Goal: Task Accomplishment & Management: Manage account settings

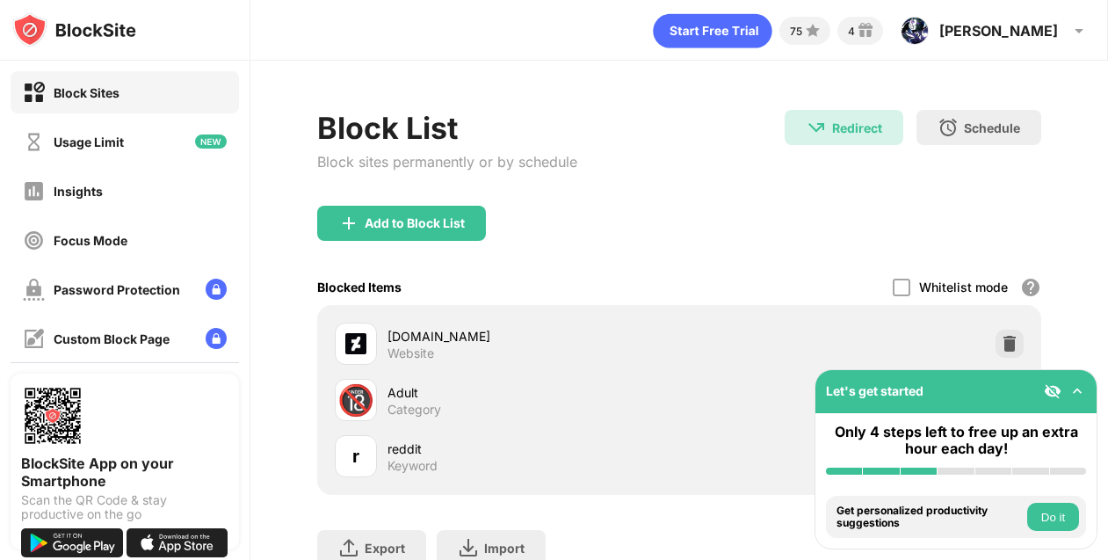
scroll to position [121, 0]
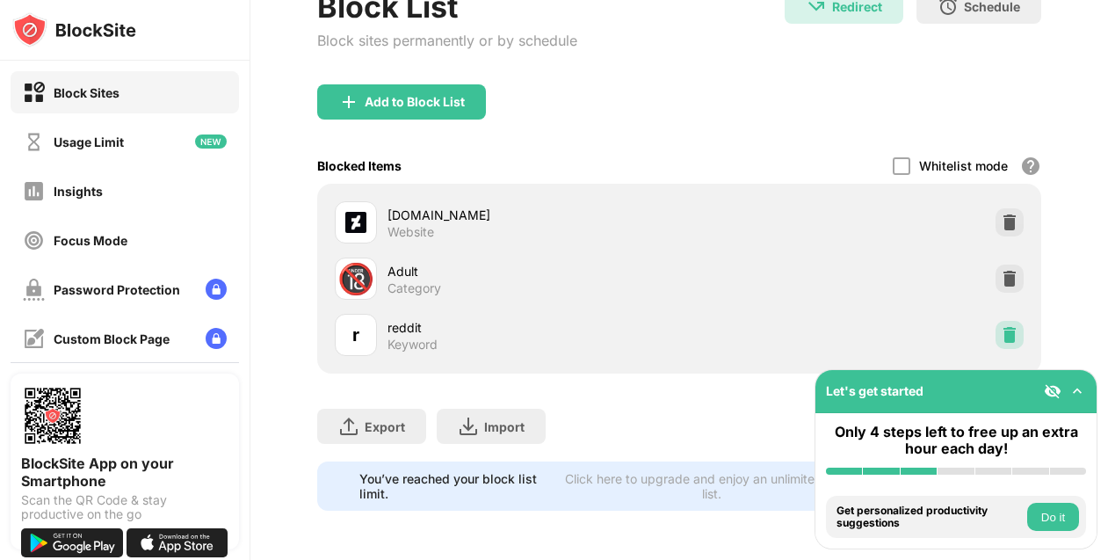
click at [1010, 326] on img at bounding box center [1010, 335] width 18 height 18
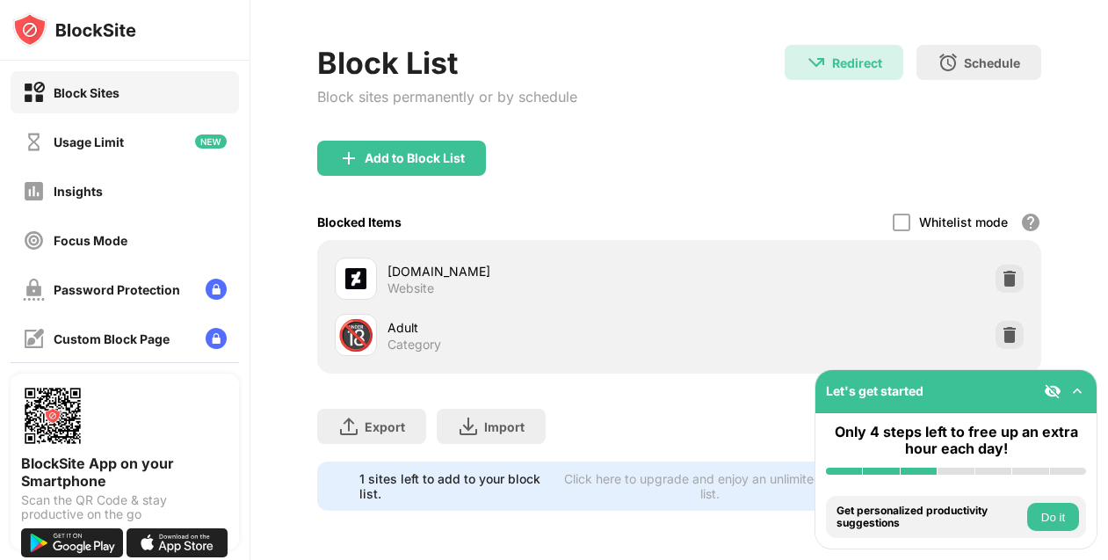
click at [397, 180] on div "Add to Block List" at bounding box center [679, 172] width 725 height 63
click at [397, 170] on div "Add to Block List" at bounding box center [401, 158] width 169 height 35
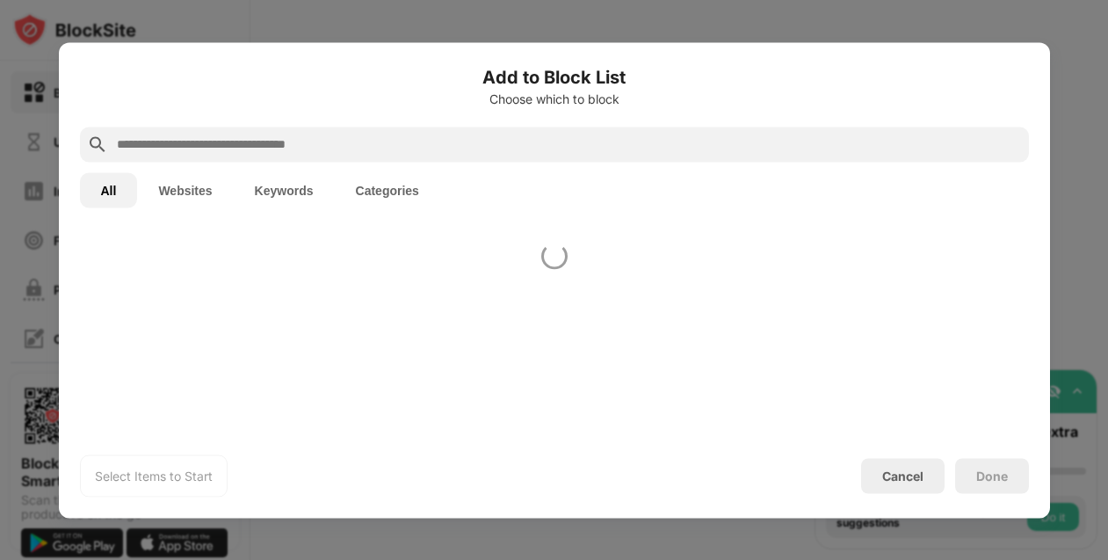
click at [287, 193] on button "Keywords" at bounding box center [284, 189] width 101 height 35
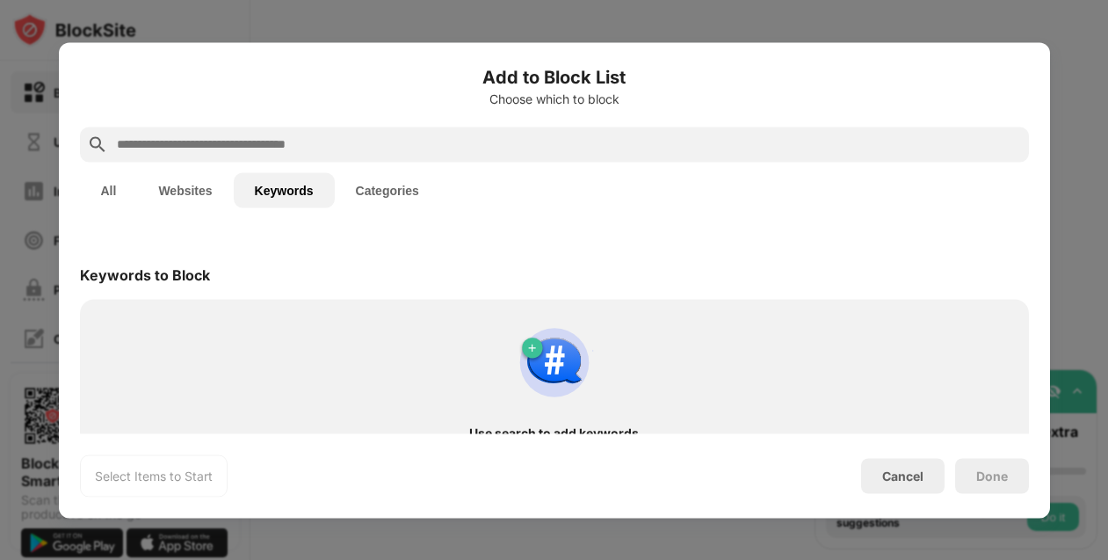
click at [289, 152] on input "text" at bounding box center [568, 144] width 907 height 21
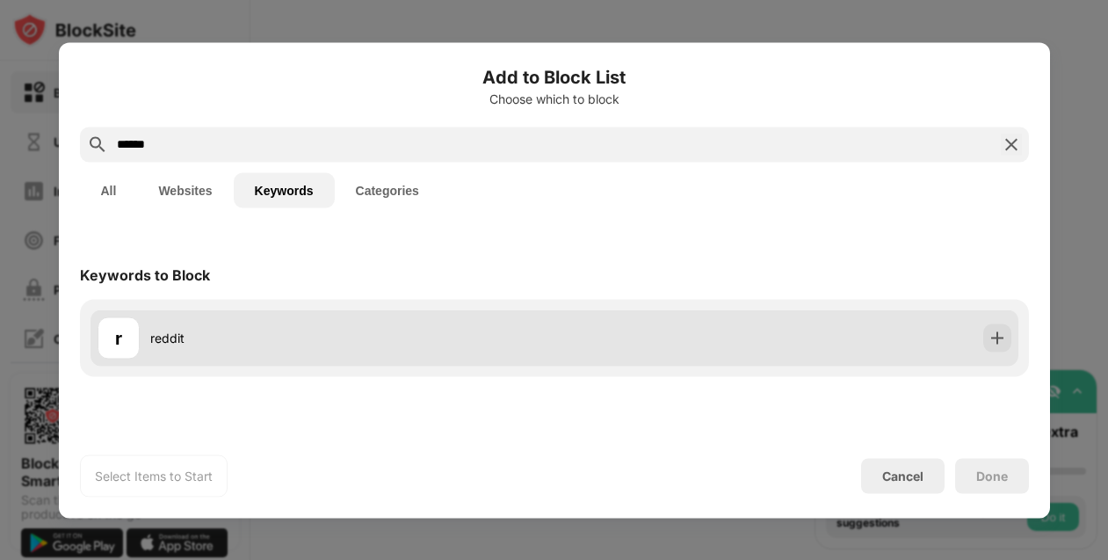
type input "******"
click at [207, 361] on div "r reddit" at bounding box center [555, 337] width 928 height 56
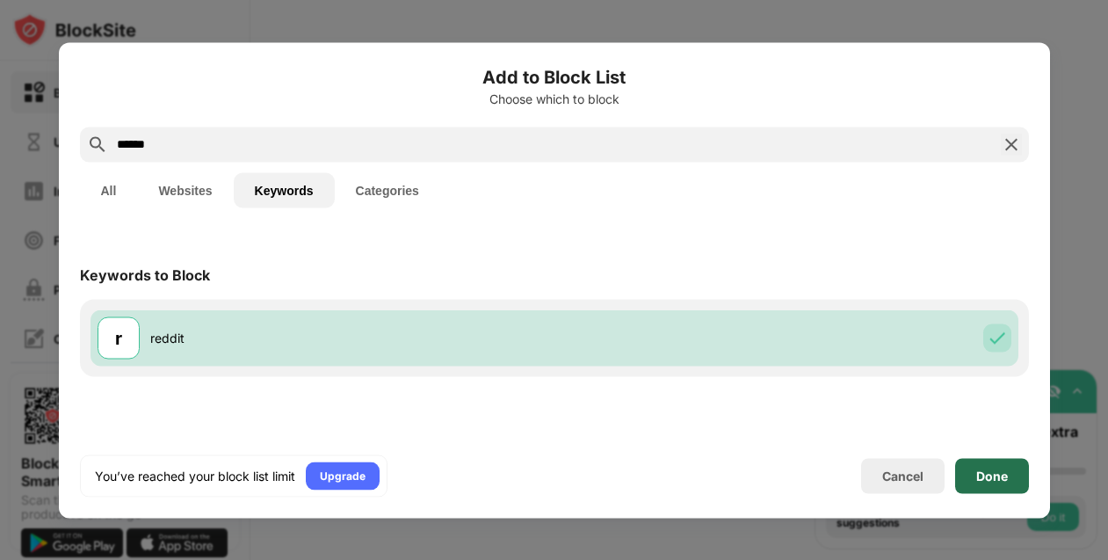
click at [998, 482] on div "Done" at bounding box center [992, 475] width 32 height 14
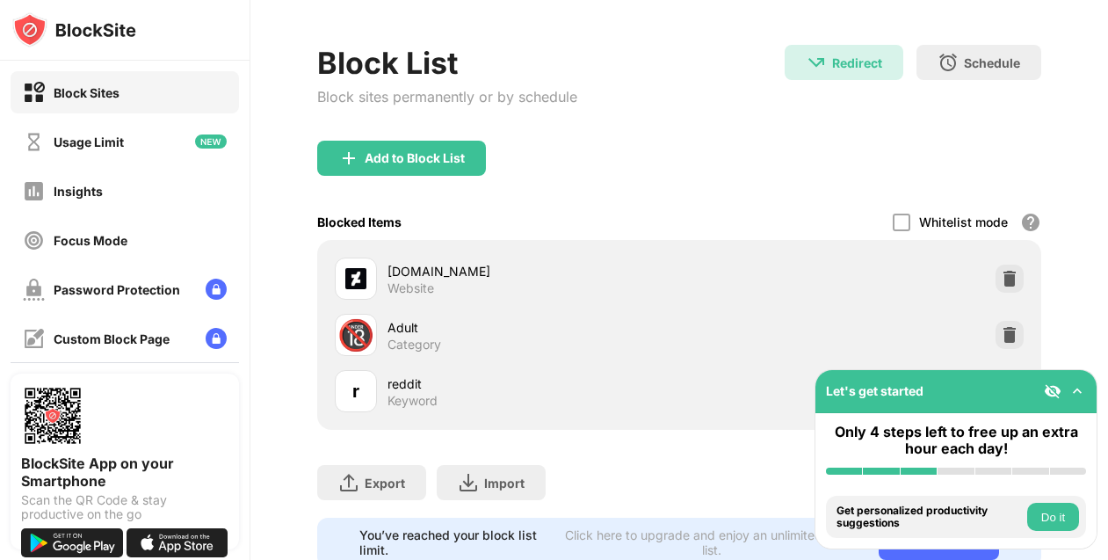
scroll to position [121, 0]
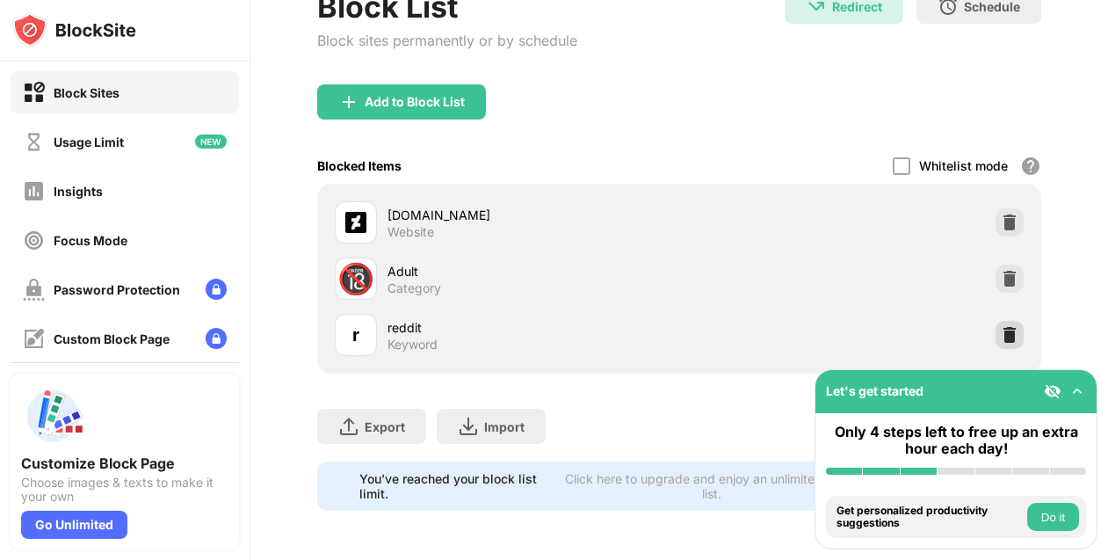
click at [1018, 340] on img at bounding box center [1010, 335] width 18 height 18
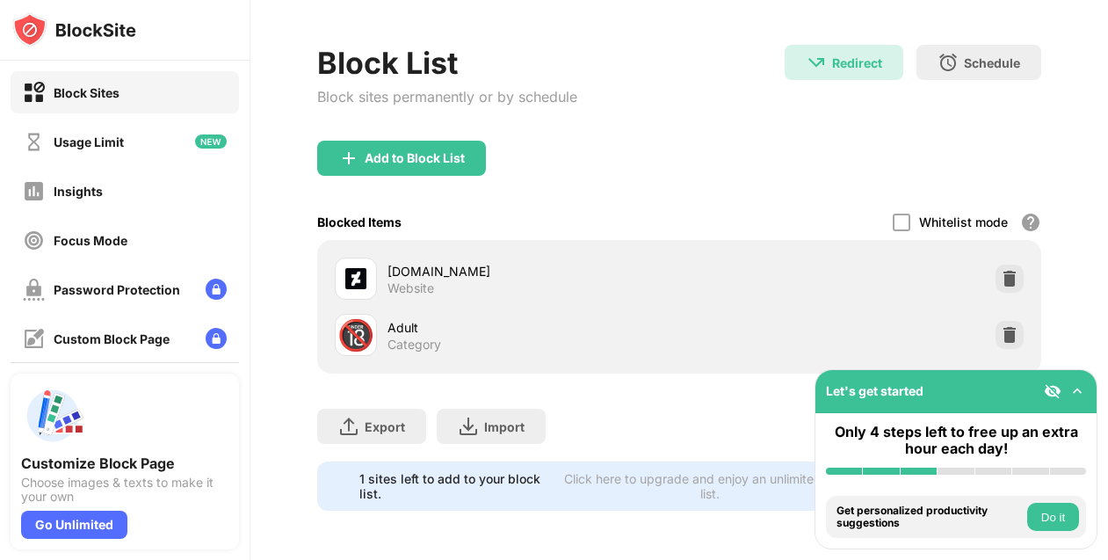
scroll to position [65, 0]
